Goal: Find specific page/section: Find specific page/section

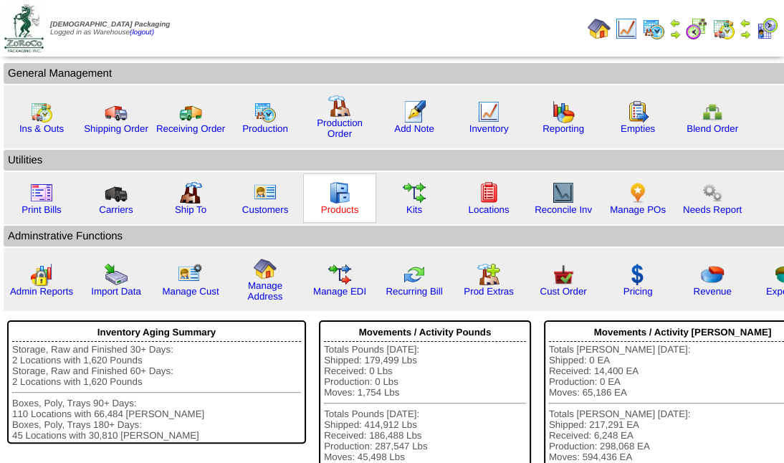
click at [346, 209] on link "Products" at bounding box center [340, 209] width 38 height 11
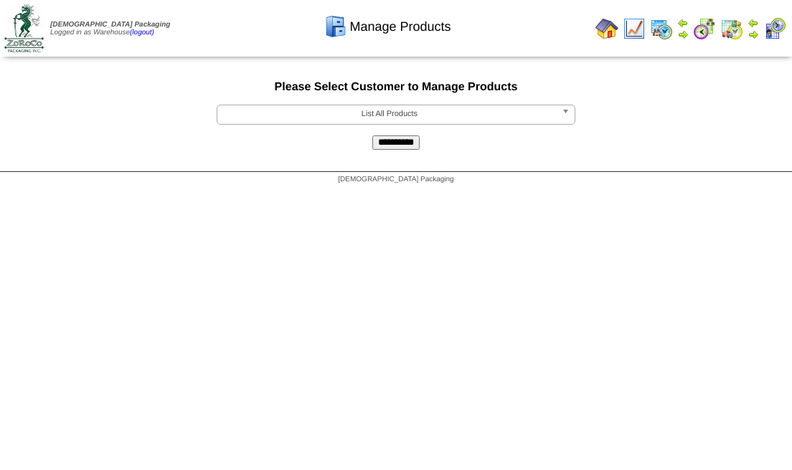
click at [462, 115] on span "List All Products" at bounding box center [389, 113] width 333 height 17
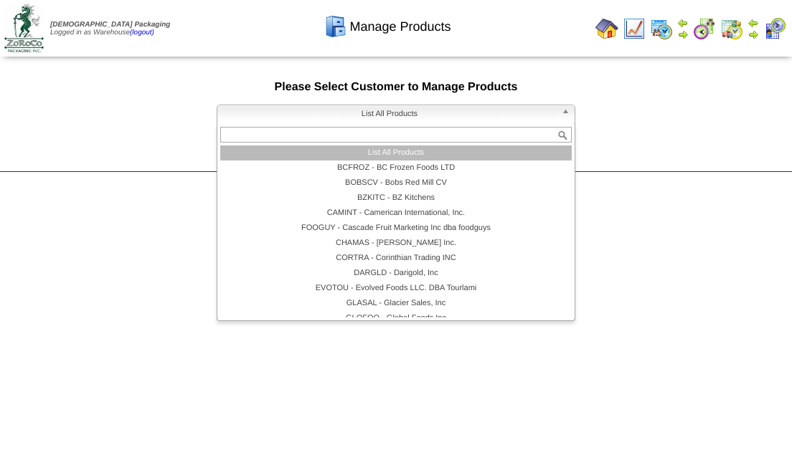
type input "*"
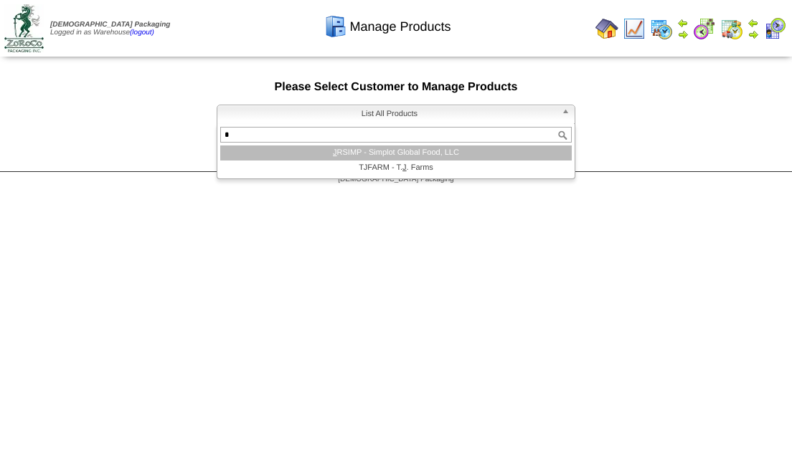
type input "*"
click at [423, 152] on li "J RSIMP - Simplot Global Food, LLC" at bounding box center [395, 153] width 351 height 15
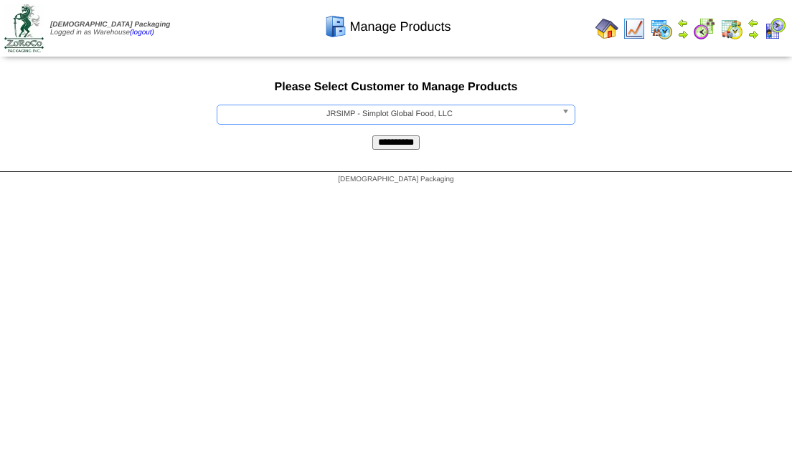
click at [404, 142] on input "**********" at bounding box center [395, 143] width 47 height 14
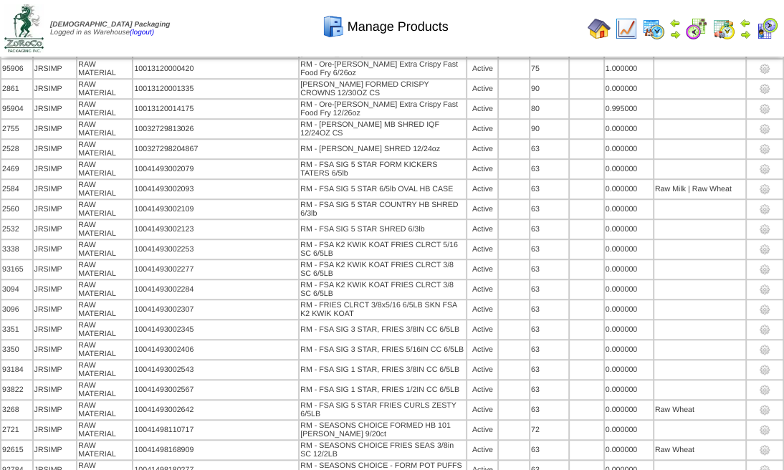
scroll to position [1704, 0]
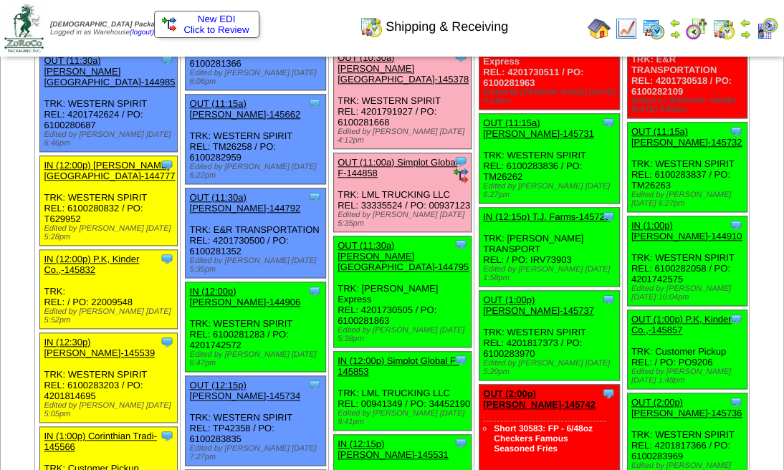
scroll to position [908, 0]
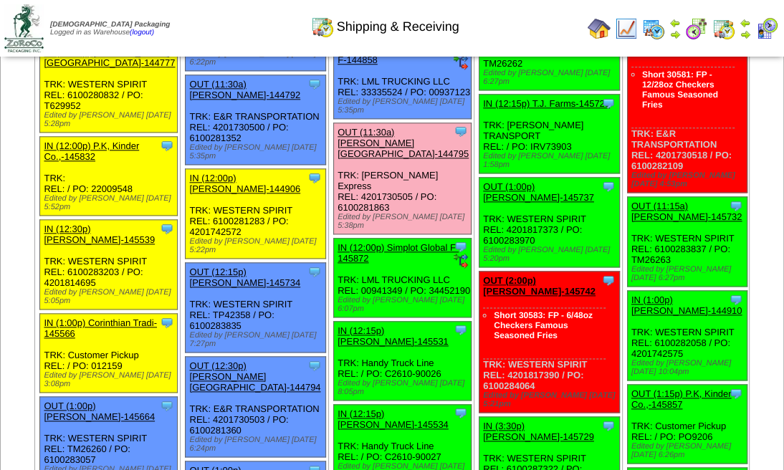
scroll to position [956, 0]
